Goal: Check status: Check status

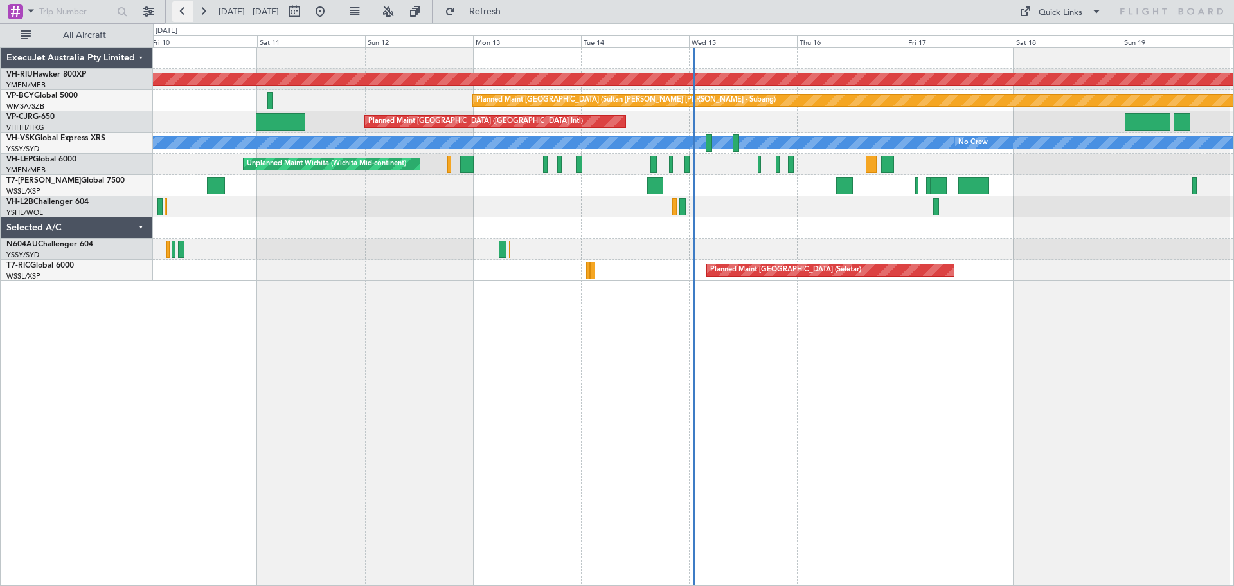
click at [179, 13] on button at bounding box center [182, 11] width 21 height 21
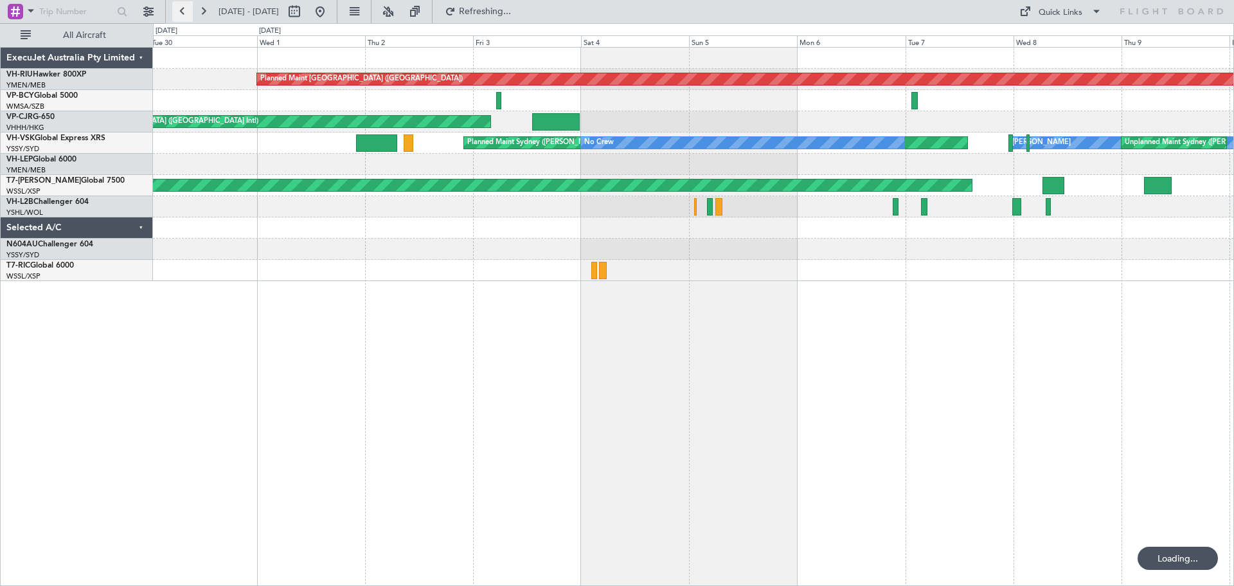
click at [178, 13] on button at bounding box center [182, 11] width 21 height 21
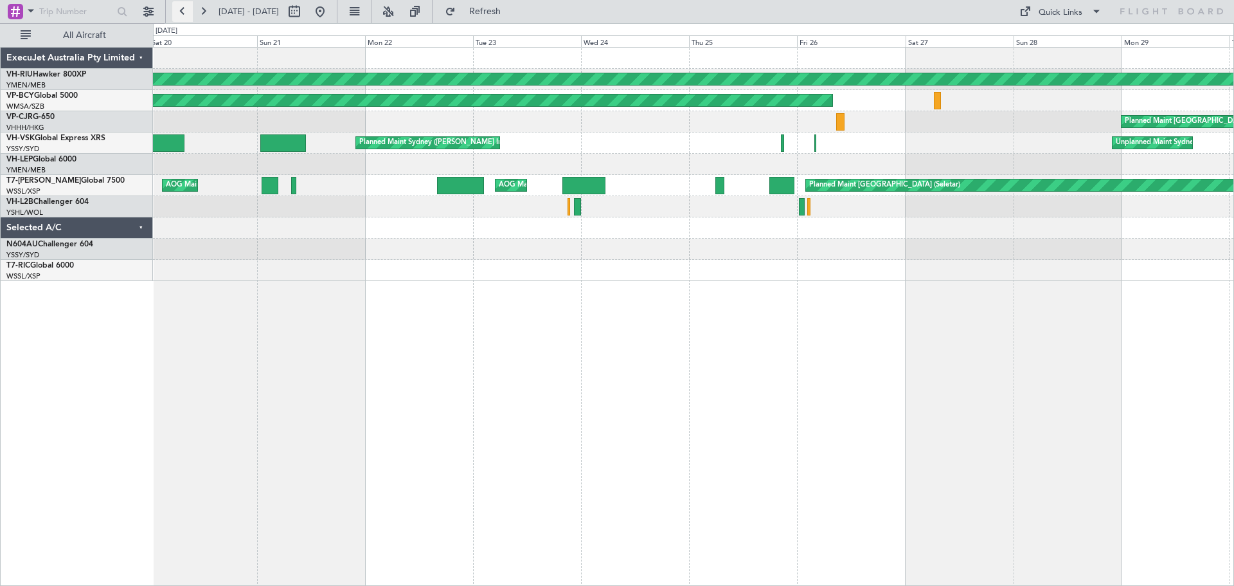
click at [181, 12] on button at bounding box center [182, 11] width 21 height 21
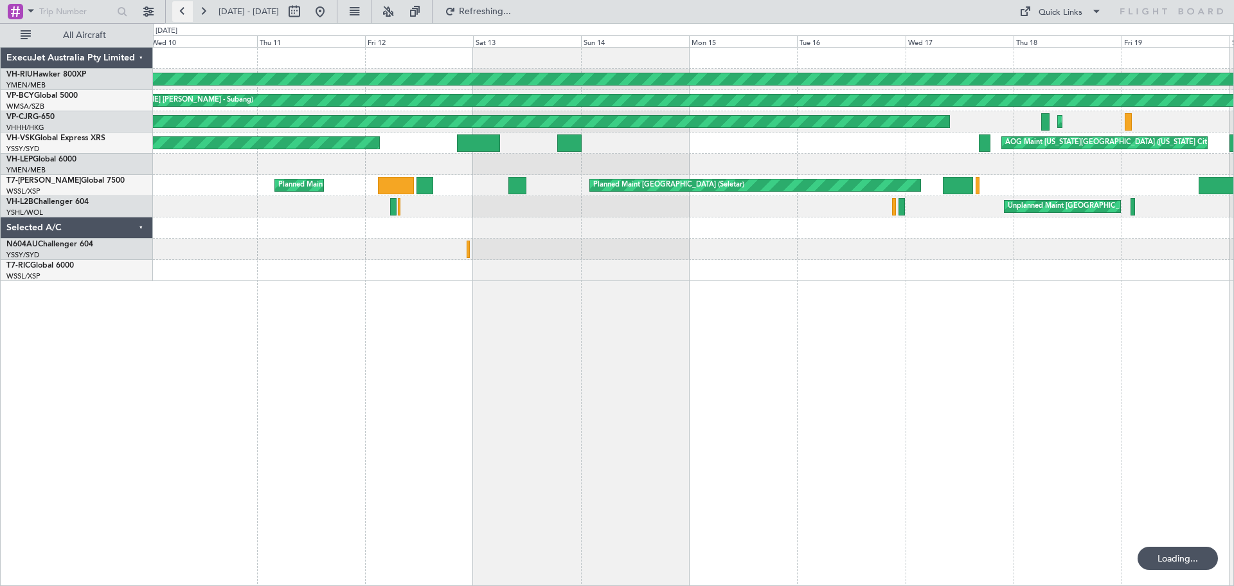
click at [181, 12] on button at bounding box center [182, 11] width 21 height 21
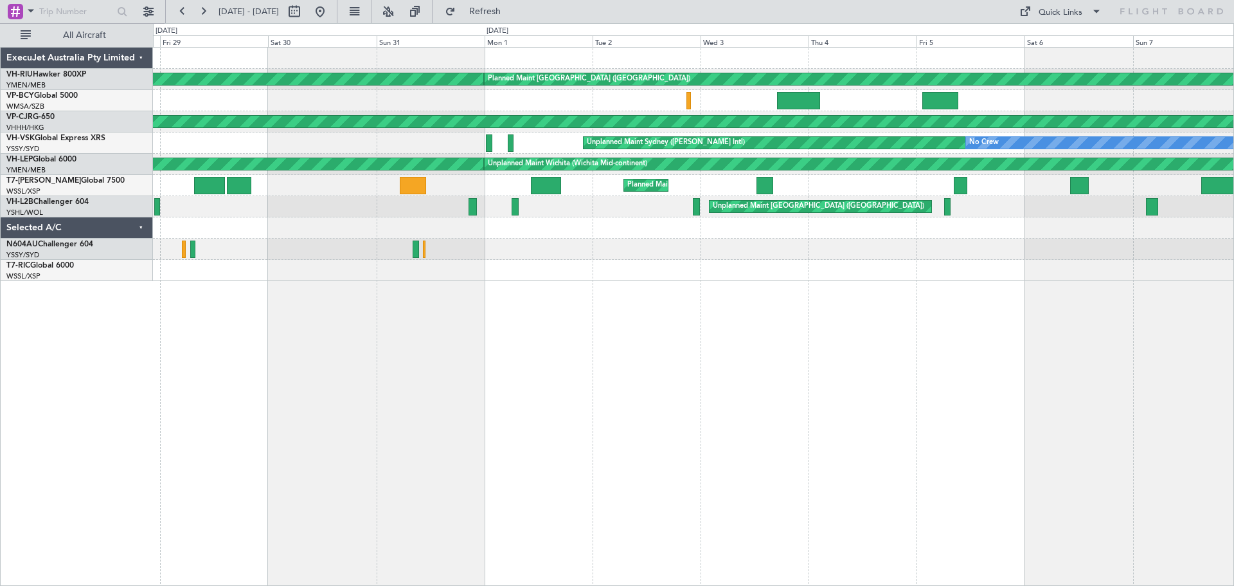
click at [671, 383] on div "Planned Maint [GEOGRAPHIC_DATA] ([GEOGRAPHIC_DATA]) Planned Maint [GEOGRAPHIC_D…" at bounding box center [693, 316] width 1081 height 539
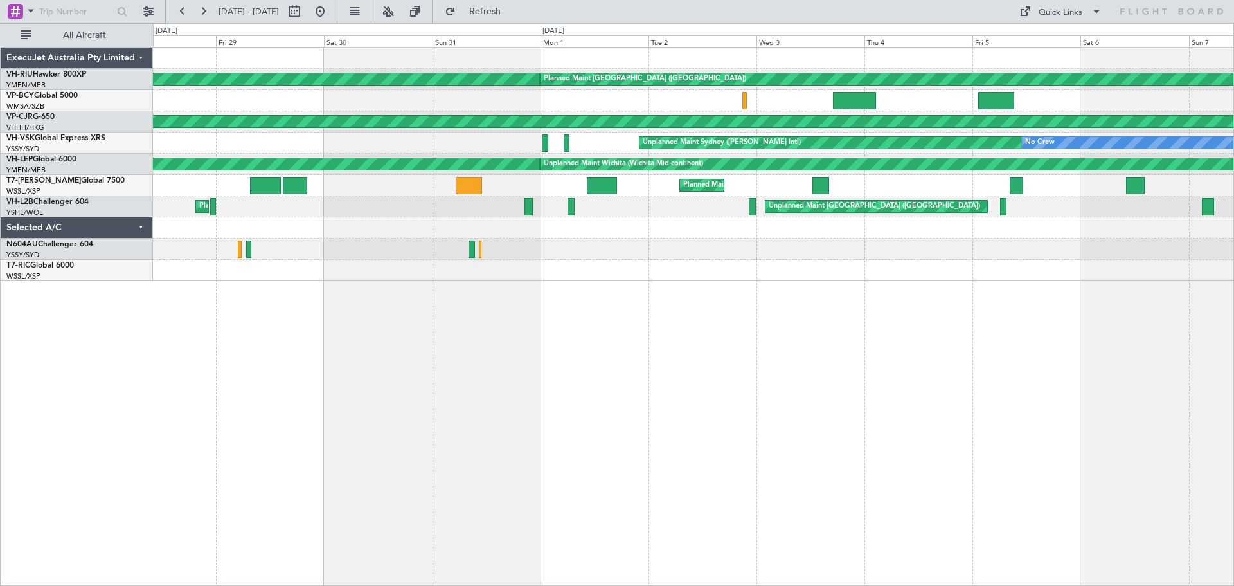
click at [352, 342] on div "Planned Maint [GEOGRAPHIC_DATA] ([GEOGRAPHIC_DATA]) Planned Maint [GEOGRAPHIC_D…" at bounding box center [693, 316] width 1081 height 539
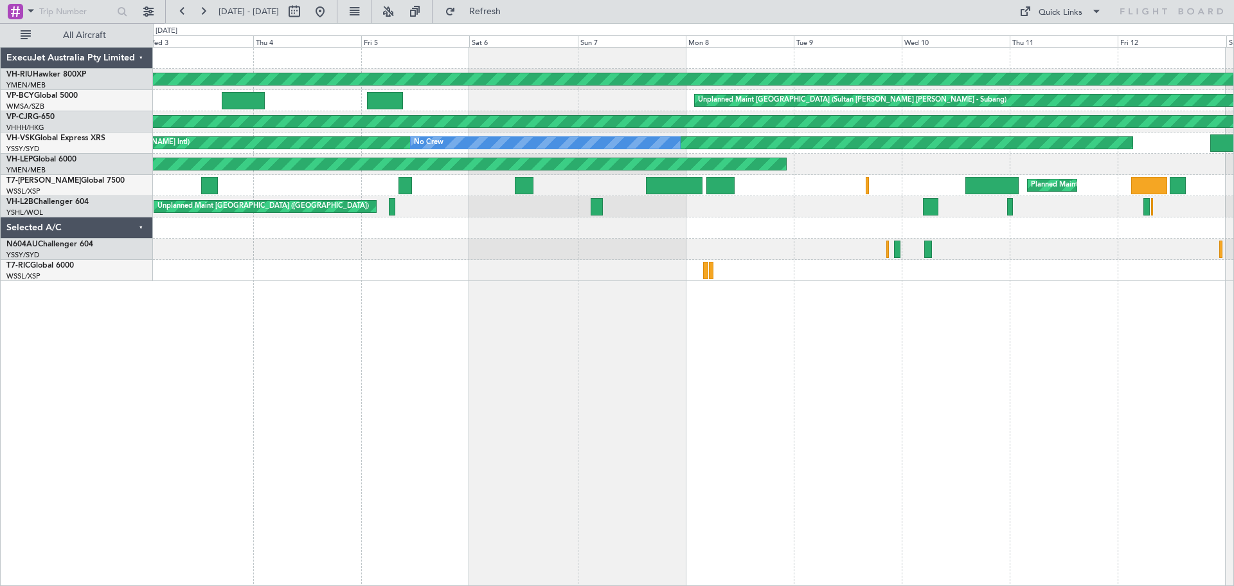
click at [316, 325] on div "Planned Maint [GEOGRAPHIC_DATA] ([GEOGRAPHIC_DATA]) Planned Maint [GEOGRAPHIC_D…" at bounding box center [693, 316] width 1081 height 539
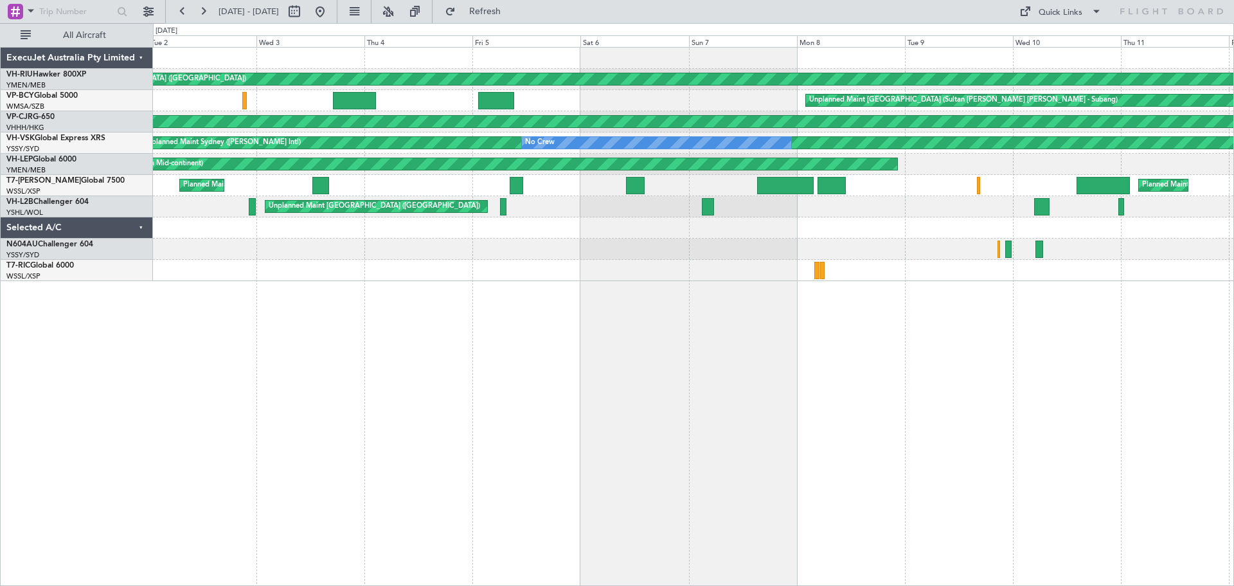
click at [526, 339] on div "Planned Maint [GEOGRAPHIC_DATA] ([GEOGRAPHIC_DATA]) Planned Maint [GEOGRAPHIC_D…" at bounding box center [693, 316] width 1081 height 539
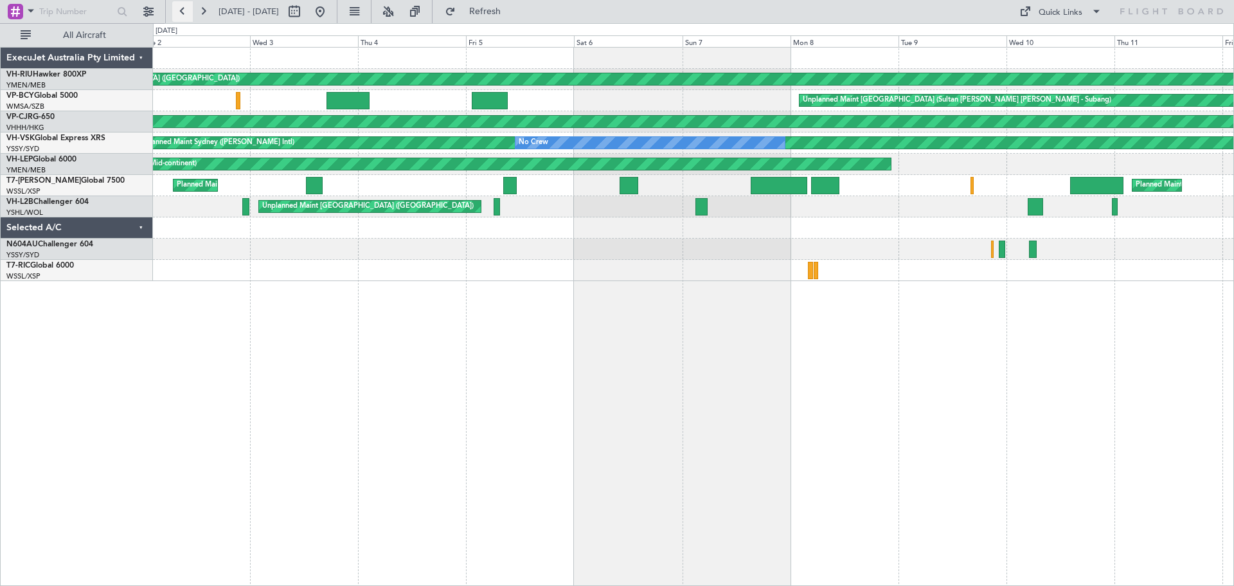
click at [181, 12] on button at bounding box center [182, 11] width 21 height 21
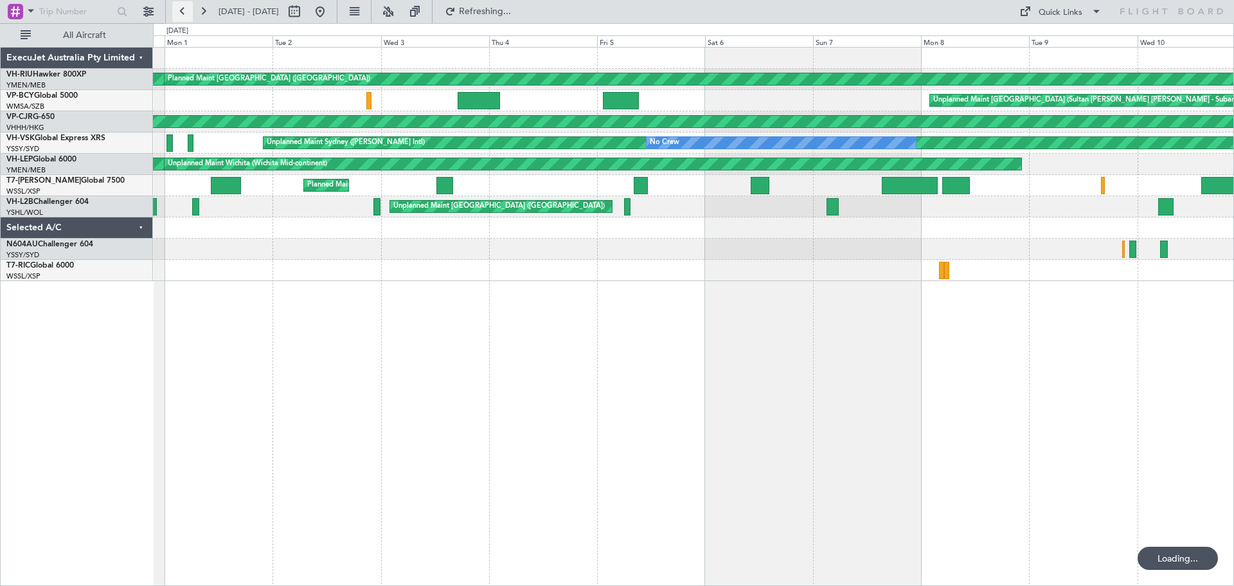
click at [181, 12] on button at bounding box center [182, 11] width 21 height 21
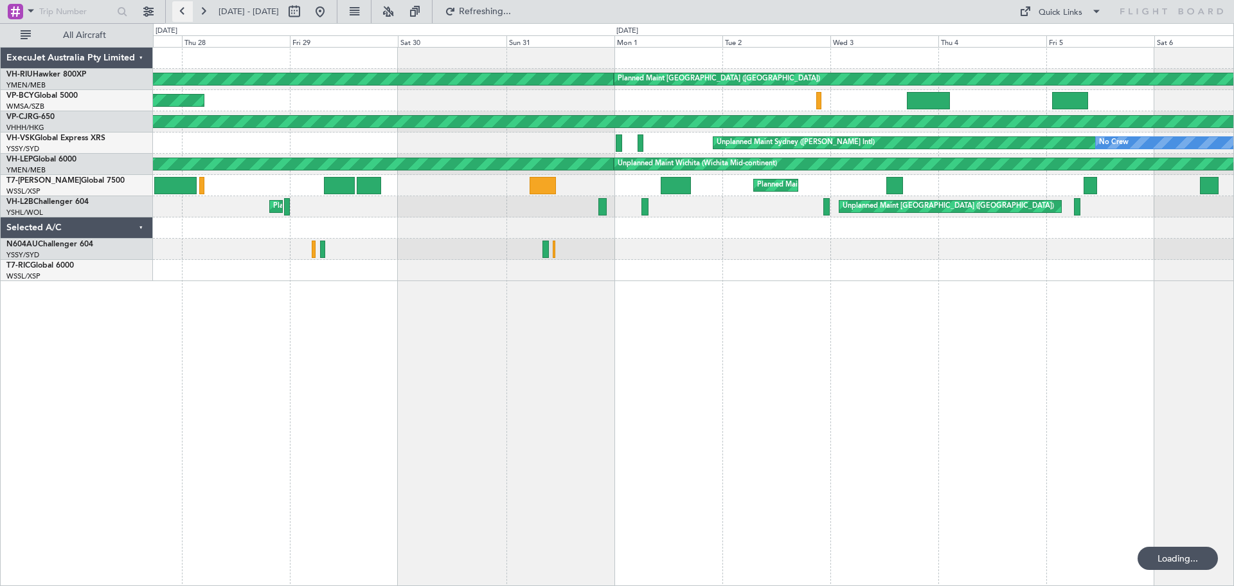
click at [181, 12] on button at bounding box center [182, 11] width 21 height 21
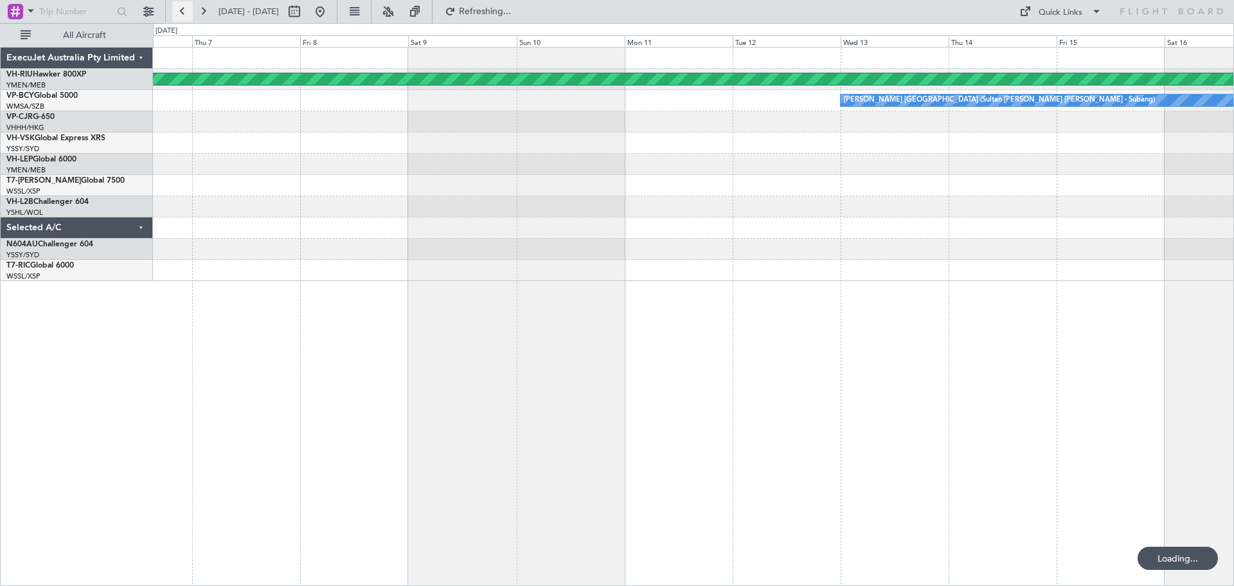
click at [181, 12] on button at bounding box center [182, 11] width 21 height 21
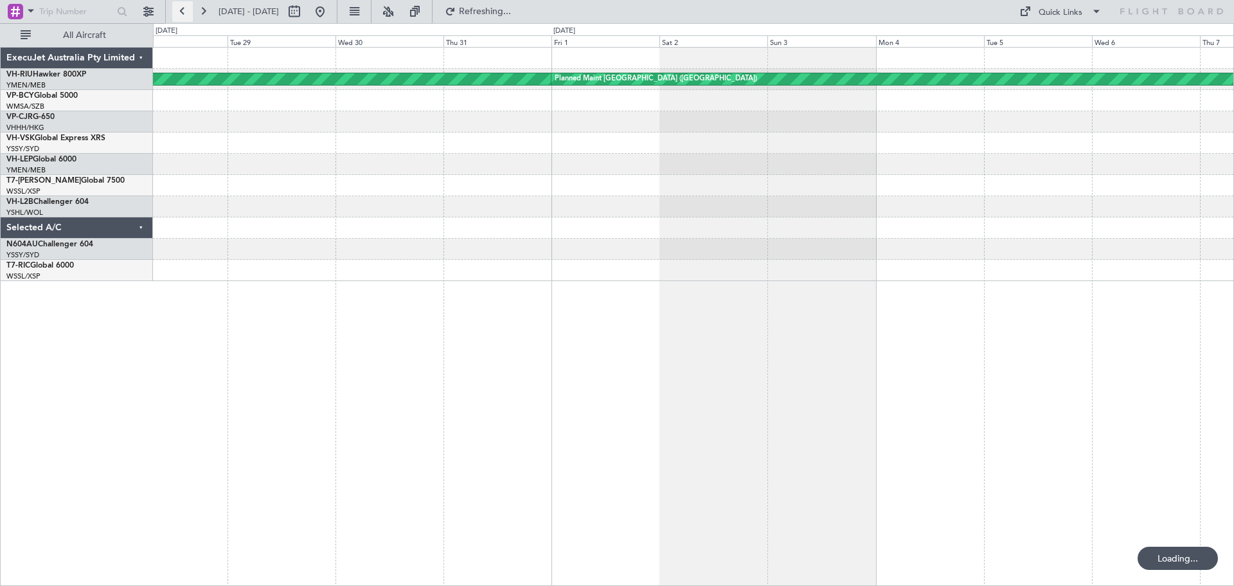
click at [181, 12] on button at bounding box center [182, 11] width 21 height 21
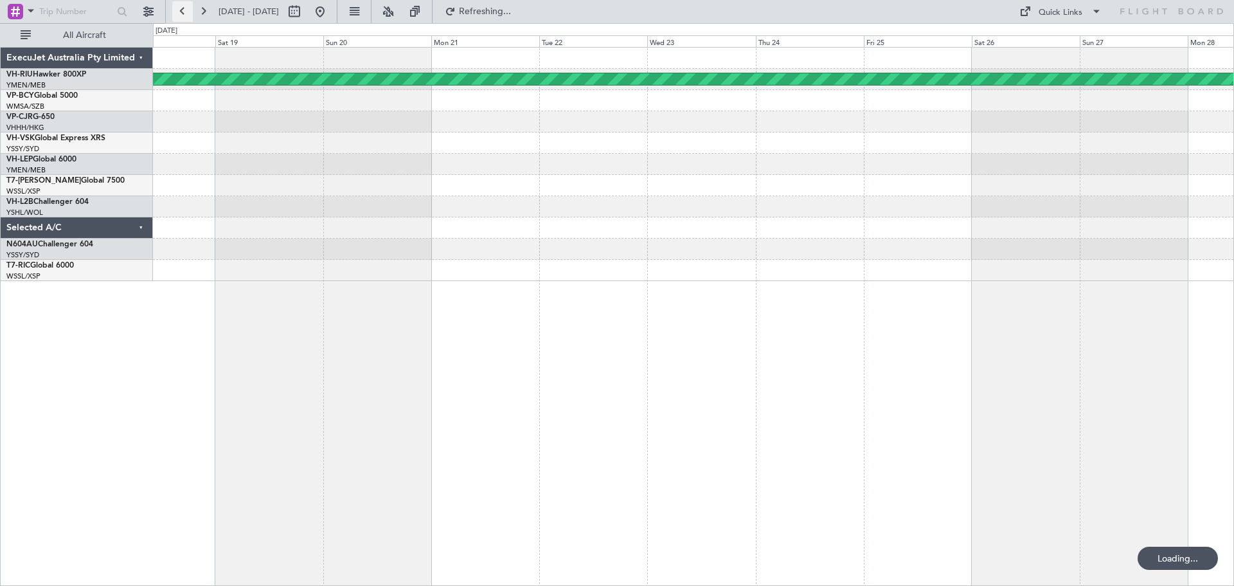
click at [181, 12] on button at bounding box center [182, 11] width 21 height 21
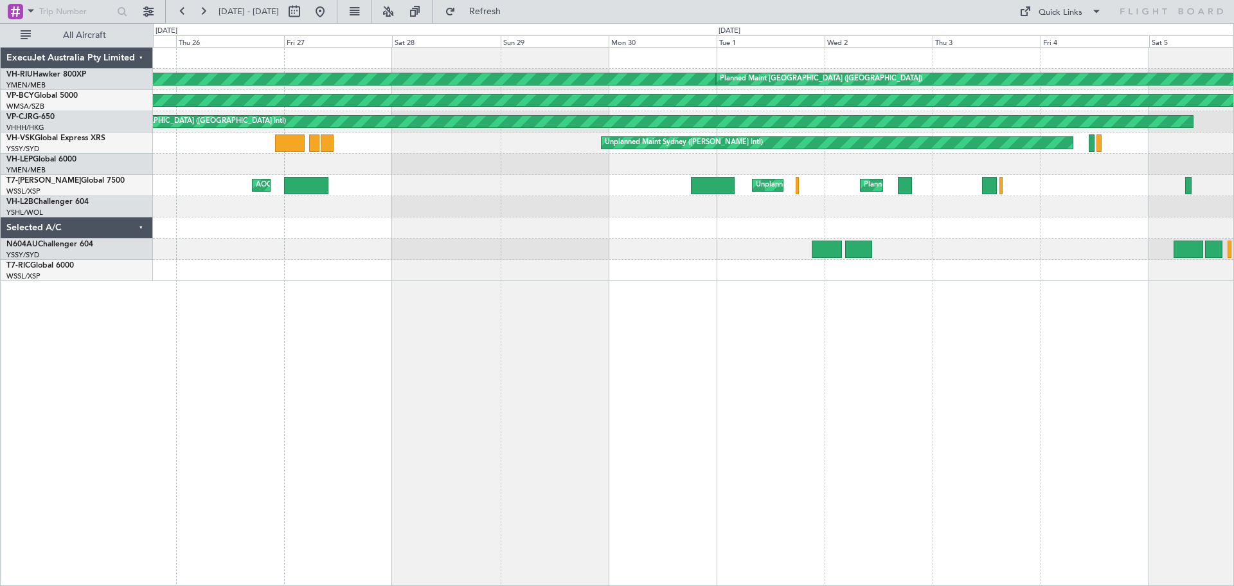
click at [821, 353] on div "Planned Maint [GEOGRAPHIC_DATA] ([GEOGRAPHIC_DATA]) Planned Maint [GEOGRAPHIC_D…" at bounding box center [693, 316] width 1081 height 539
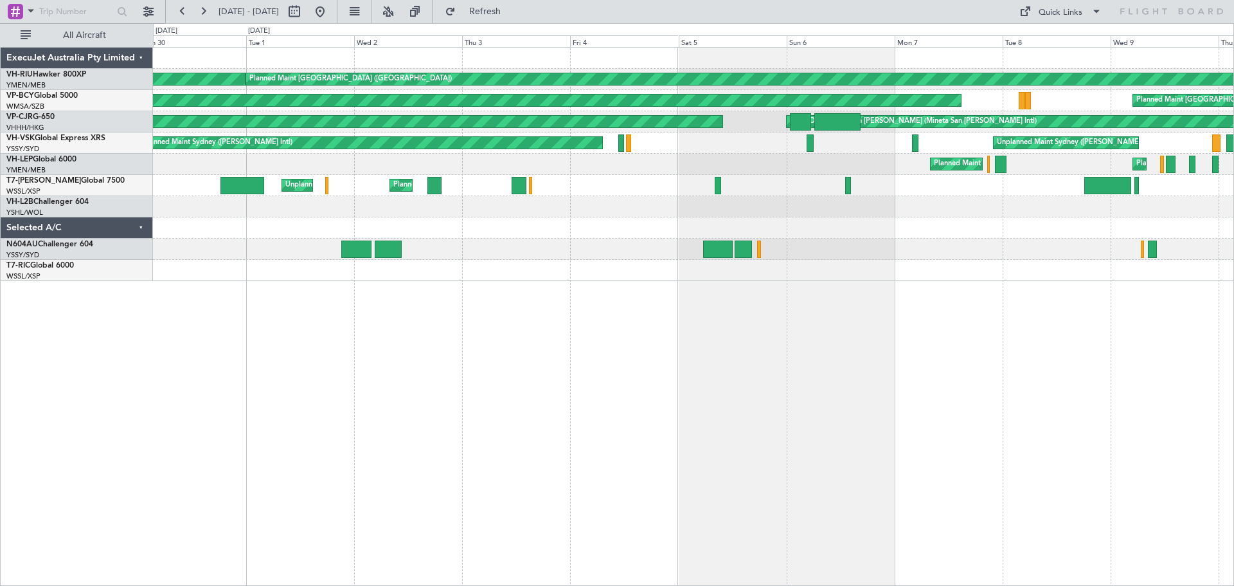
click at [582, 327] on div "Planned Maint [GEOGRAPHIC_DATA] ([GEOGRAPHIC_DATA]) Planned Maint [GEOGRAPHIC_D…" at bounding box center [693, 316] width 1081 height 539
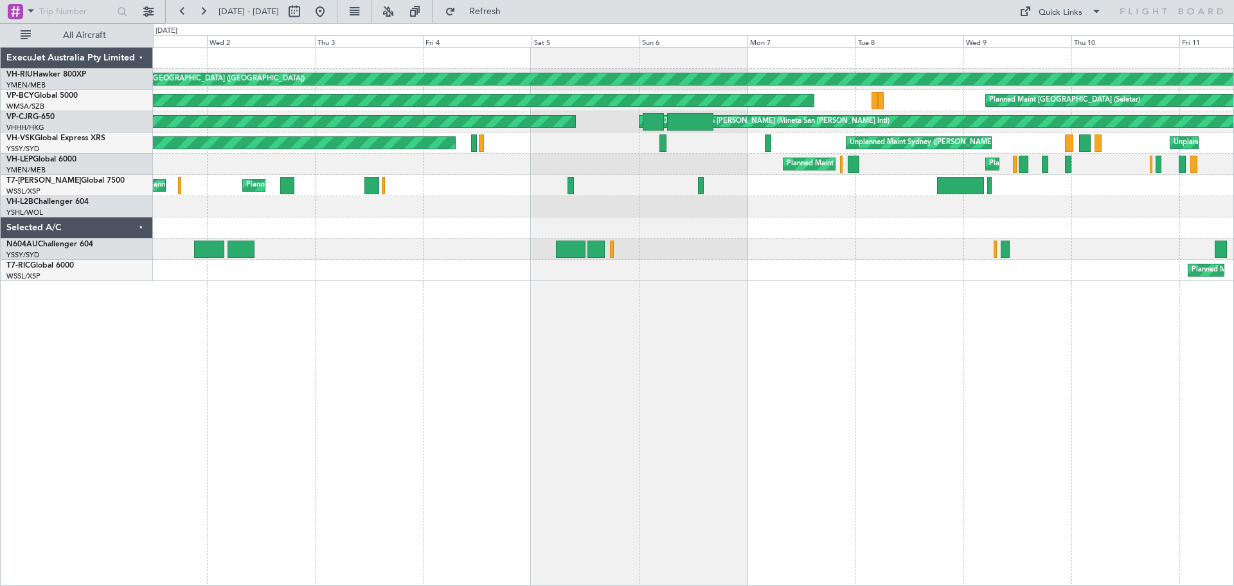
click at [876, 373] on div "Planned Maint [GEOGRAPHIC_DATA] ([GEOGRAPHIC_DATA]) Planned Maint [GEOGRAPHIC_D…" at bounding box center [693, 316] width 1081 height 539
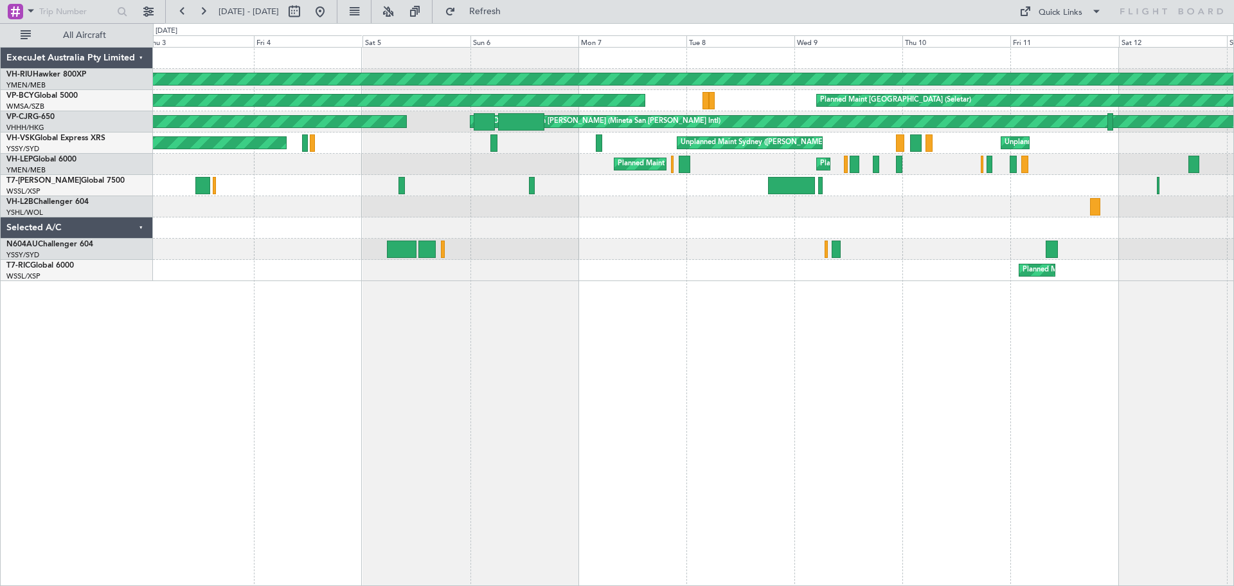
click at [720, 329] on div "Planned Maint [GEOGRAPHIC_DATA] ([GEOGRAPHIC_DATA]) Planned Maint [GEOGRAPHIC_D…" at bounding box center [693, 316] width 1081 height 539
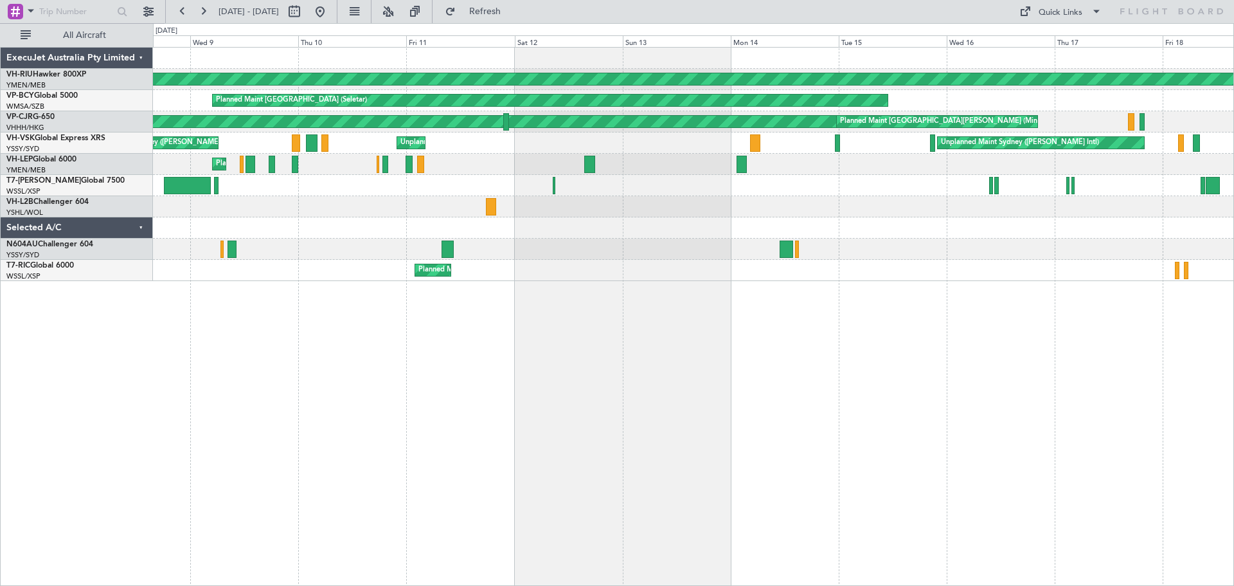
click at [473, 334] on div "Planned Maint [GEOGRAPHIC_DATA] ([GEOGRAPHIC_DATA]) Planned Maint [GEOGRAPHIC_D…" at bounding box center [693, 316] width 1081 height 539
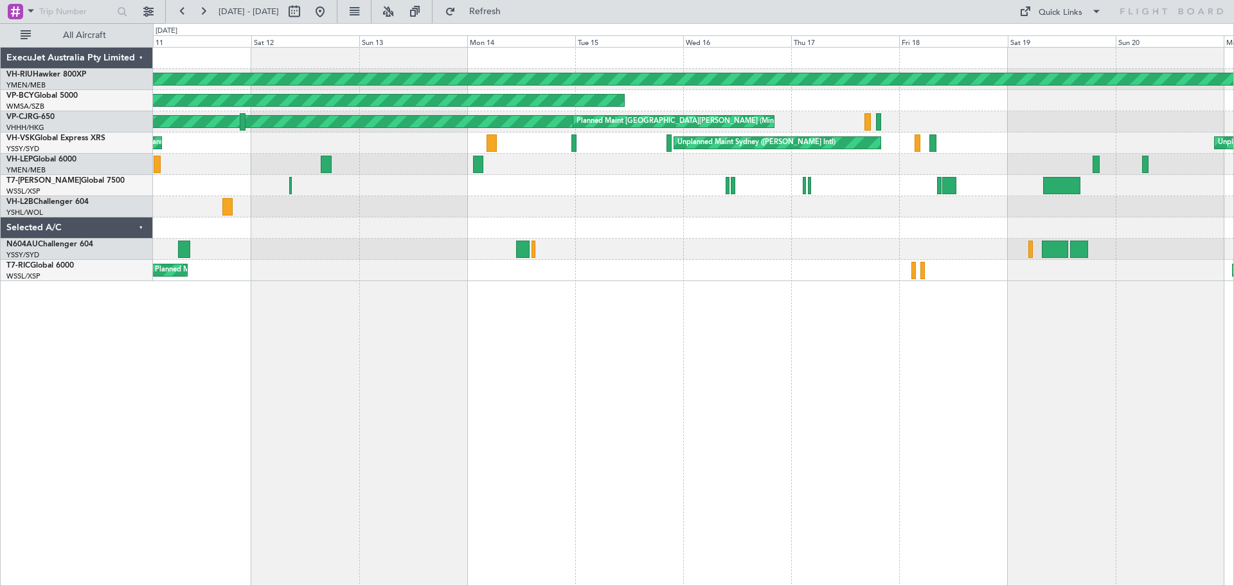
click at [516, 376] on div "Planned Maint [GEOGRAPHIC_DATA] ([GEOGRAPHIC_DATA]) Planned Maint [GEOGRAPHIC_D…" at bounding box center [693, 316] width 1081 height 539
